Goal: Check status: Check status

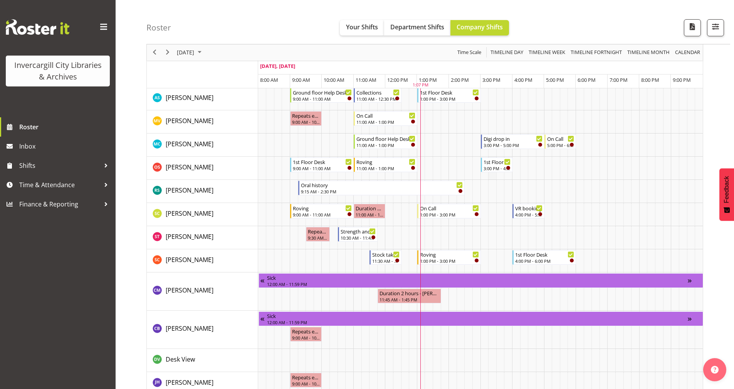
scroll to position [424, 0]
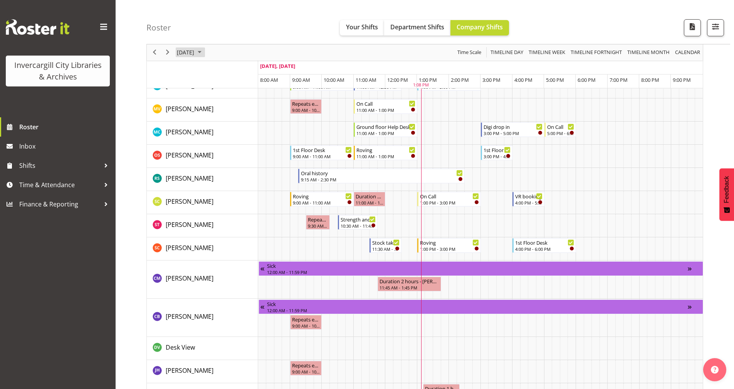
click at [204, 52] on span "October 2025" at bounding box center [199, 53] width 9 height 10
click at [220, 115] on span "8" at bounding box center [222, 112] width 12 height 12
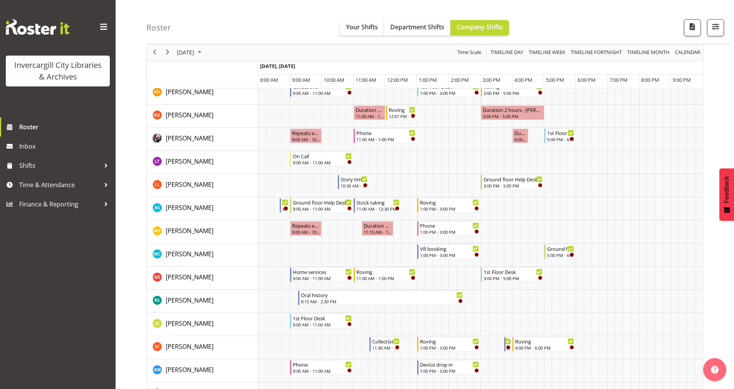
scroll to position [308, 0]
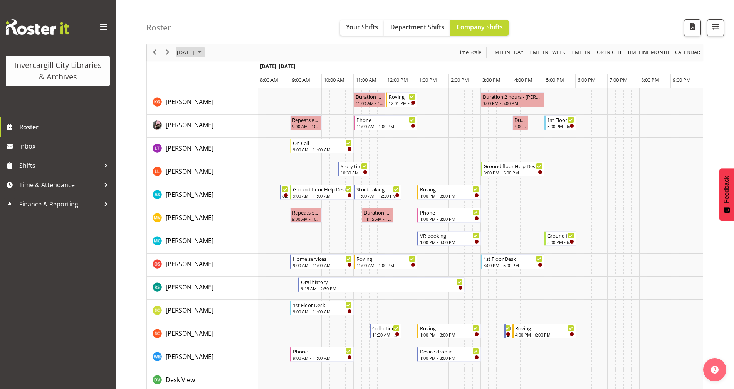
click at [204, 51] on span "October 2025" at bounding box center [199, 53] width 9 height 10
click at [209, 110] on span "7" at bounding box center [210, 112] width 12 height 12
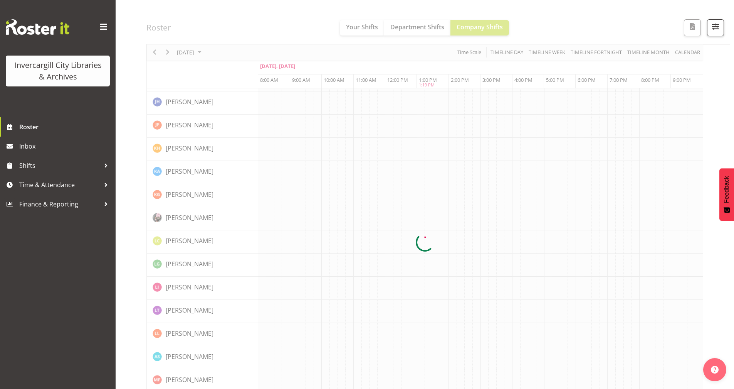
scroll to position [0, 0]
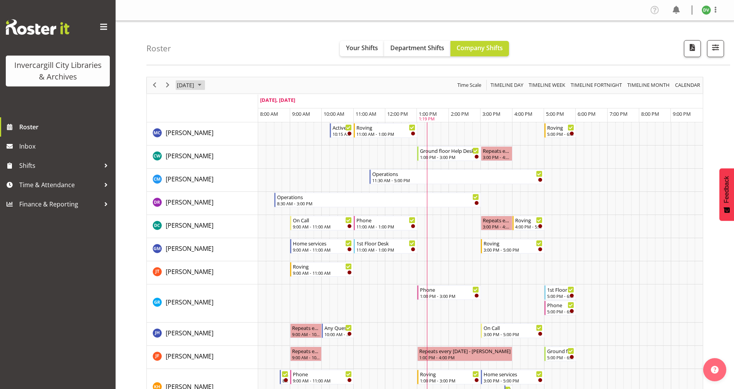
click at [204, 86] on span "October 2025" at bounding box center [199, 85] width 9 height 10
click at [257, 145] on span "11" at bounding box center [259, 144] width 12 height 12
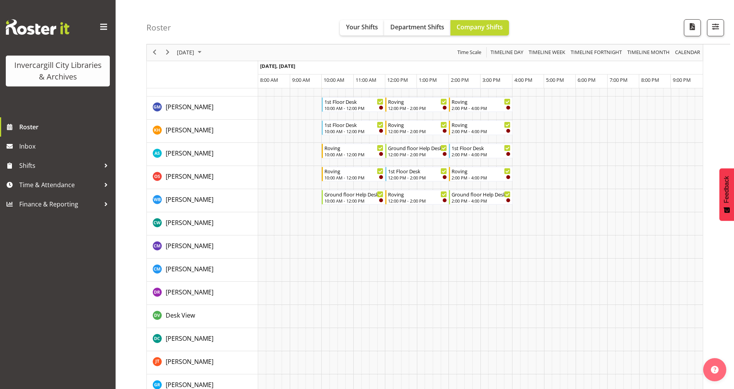
scroll to position [77, 0]
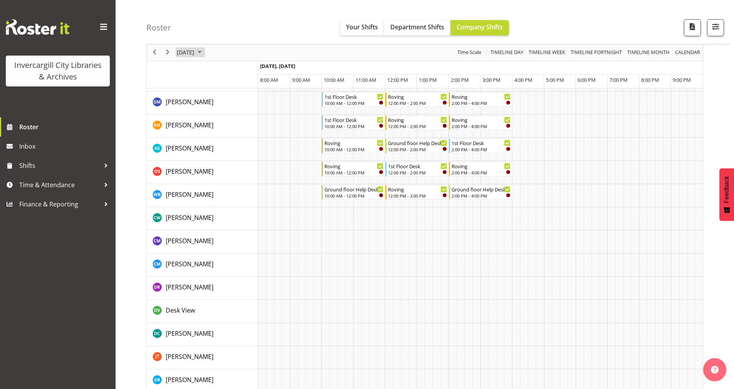
click at [204, 52] on span "October 2025" at bounding box center [199, 53] width 9 height 10
click at [185, 124] on span "12" at bounding box center [185, 125] width 12 height 12
